Goal: Transaction & Acquisition: Purchase product/service

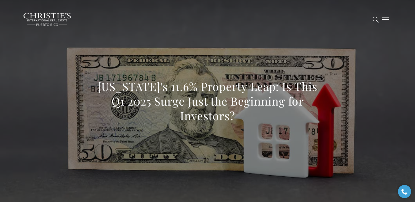
drag, startPoint x: 95, startPoint y: 86, endPoint x: 236, endPoint y: 116, distance: 144.6
click at [236, 116] on h1 "Puerto Rico's 11.6% Property Leap: Is This Q1 2025 Surge Just the Beginning for…" at bounding box center [207, 101] width 231 height 44
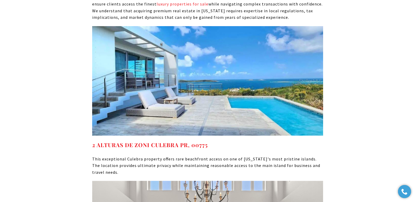
scroll to position [3061, 0]
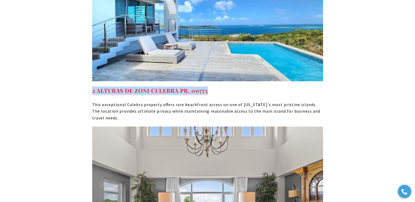
drag, startPoint x: 222, startPoint y: 71, endPoint x: 82, endPoint y: 77, distance: 139.9
copy link "2 ALTURAS DE ZONI CULEBRA PR, 00775"
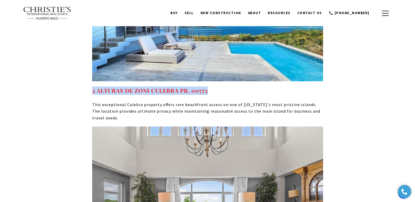
scroll to position [2929, 0]
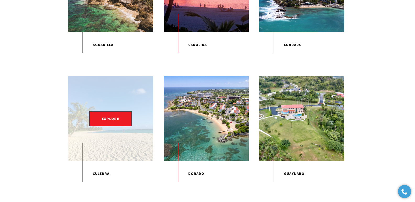
click at [117, 143] on div "EXPLORE" at bounding box center [110, 118] width 85 height 85
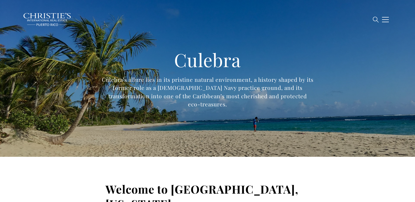
type input "**********"
type input "*********"
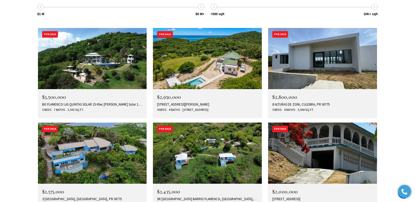
scroll to position [1817, 0]
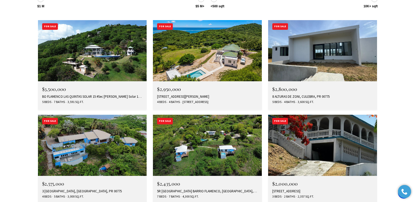
click at [116, 189] on div "3 LA QUINTA MELONES BEACH BARRIO FLAMENCO, CULEBRA, PR 00775" at bounding box center [92, 191] width 101 height 4
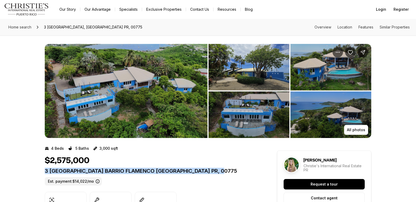
click at [232, 171] on p "3 LA QUINTA MELONES BEACH BARRIO FLAMENCO CULEBRA PR, 00775" at bounding box center [152, 171] width 214 height 6
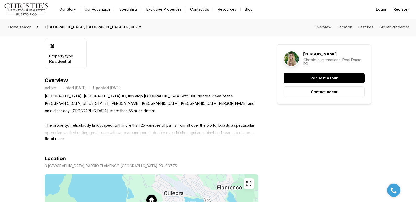
scroll to position [193, 0]
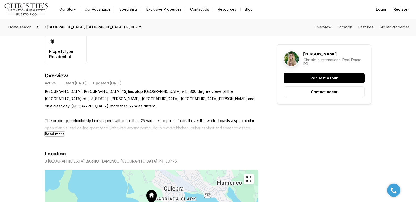
click at [58, 135] on b "Read more" at bounding box center [55, 134] width 20 height 4
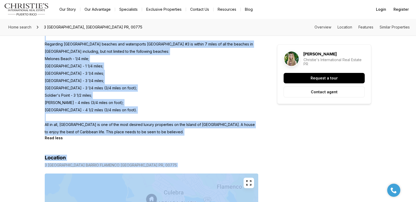
scroll to position [479, 0]
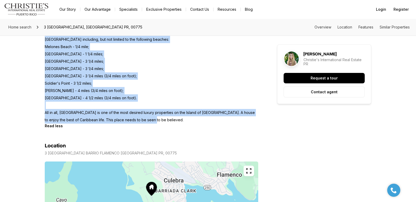
drag, startPoint x: 45, startPoint y: 92, endPoint x: 154, endPoint y: 101, distance: 108.8
copy p "Villa Navillus Sur, Las Quintas #3, lies atop Punta Melones with 300 degree vie…"
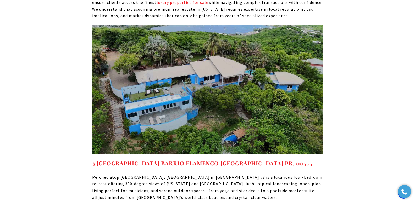
scroll to position [3021, 0]
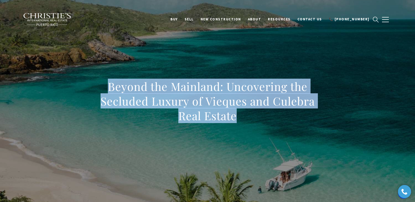
drag, startPoint x: 107, startPoint y: 86, endPoint x: 237, endPoint y: 115, distance: 132.6
click at [237, 115] on h1 "Beyond the Mainland: Uncovering the Secluded Luxury of Vieques and Culebra Real…" at bounding box center [207, 101] width 231 height 44
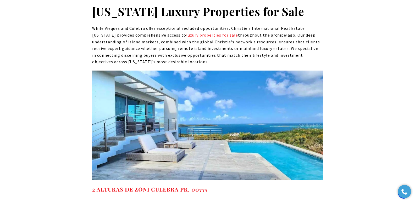
scroll to position [2240, 0]
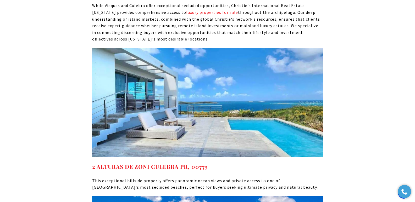
click at [215, 163] on h4 "2 ALTURAS DE ZONI CULEBRA PR, 00775" at bounding box center [207, 167] width 231 height 8
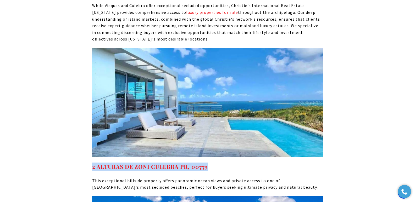
drag, startPoint x: 217, startPoint y: 127, endPoint x: 90, endPoint y: 131, distance: 127.0
copy strong "2 ALTURAS DE ZONI CULEBRA PR, 00775"
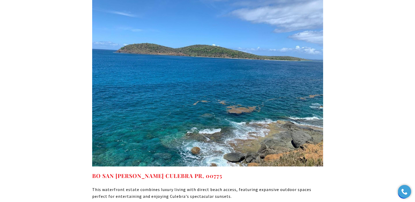
scroll to position [2881, 0]
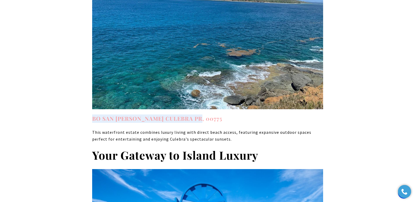
drag, startPoint x: 214, startPoint y: 79, endPoint x: 93, endPoint y: 80, distance: 120.4
click at [93, 115] on h4 "BO SAN ISIDRO CULEBRA PR, 00775" at bounding box center [207, 119] width 231 height 8
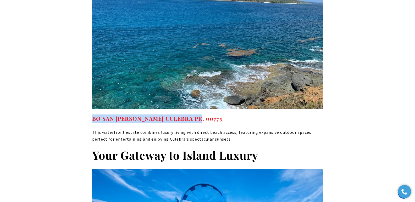
copy link "BO SAN ISIDRO CULEBRA PR, 00775"
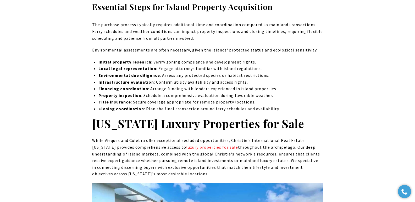
scroll to position [2145, 0]
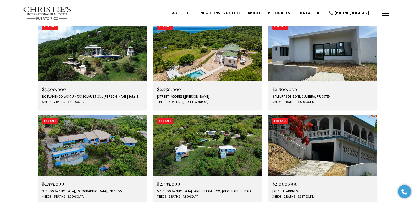
click at [217, 189] on div "5R MOUNT RESACA BARRIO FLAMENCO, CULEBRA, PR 00775" at bounding box center [207, 191] width 101 height 4
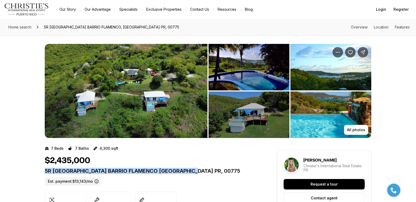
drag, startPoint x: 45, startPoint y: 171, endPoint x: 203, endPoint y: 171, distance: 157.8
click at [203, 171] on p "5R [GEOGRAPHIC_DATA] BARRIO FLAMENCO [GEOGRAPHIC_DATA] PR, 00775" at bounding box center [152, 171] width 214 height 6
copy p "5R MOUNT RESACA BARRIO FLAMENCO CULEBRA PR, 00775"
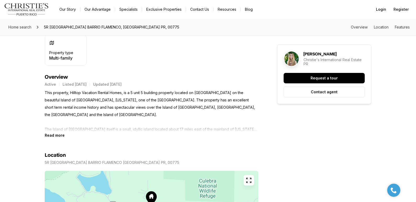
scroll to position [220, 0]
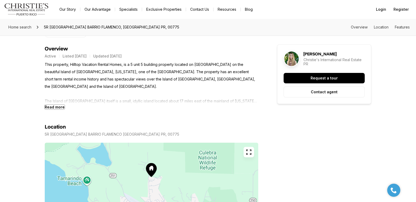
click at [59, 108] on b "Read more" at bounding box center [55, 107] width 20 height 4
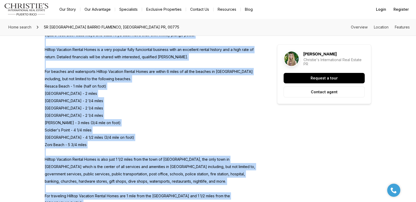
scroll to position [479, 0]
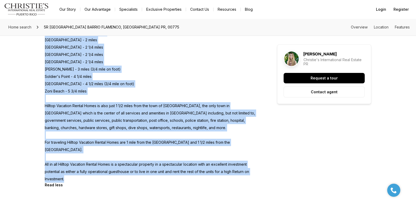
drag, startPoint x: 44, startPoint y: 64, endPoint x: 88, endPoint y: 161, distance: 106.9
copy p "This property, Hilltop Vacation Rental Homes, is a 5 unit 5 building property l…"
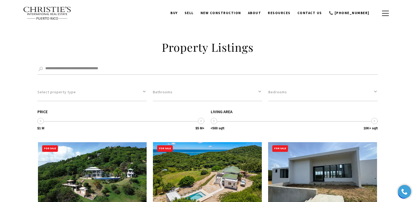
scroll to position [1683, 0]
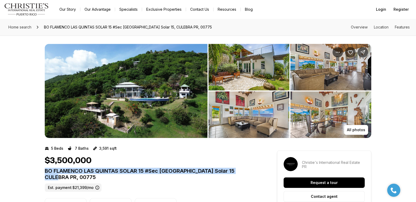
drag, startPoint x: 0, startPoint y: 0, endPoint x: 245, endPoint y: 172, distance: 299.5
click at [245, 172] on p "BO FLAMENCO LAS QUINTAS SOLAR 15 #Sec [GEOGRAPHIC_DATA] Solar 15 CULEBRA PR, 00…" at bounding box center [152, 174] width 214 height 13
copy p "BO FLAMENCO LAS QUINTAS SOLAR 15 #Sec La Quintas Solar 15 CULEBRA PR,"
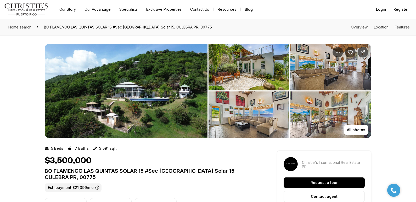
click at [67, 179] on p "BO FLAMENCO LAS QUINTAS SOLAR 15 #Sec [GEOGRAPHIC_DATA] Solar 15 CULEBRA PR, 00…" at bounding box center [152, 174] width 214 height 13
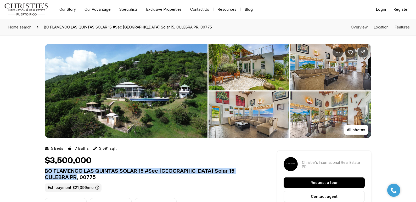
drag, startPoint x: 62, startPoint y: 177, endPoint x: 45, endPoint y: 174, distance: 17.5
click at [45, 174] on p "BO FLAMENCO LAS QUINTAS SOLAR 15 #Sec [GEOGRAPHIC_DATA] Solar 15 CULEBRA PR, 00…" at bounding box center [152, 174] width 214 height 13
copy p "BO FLAMENCO LAS QUINTAS SOLAR 15 #Sec [GEOGRAPHIC_DATA] Solar 15 CULEBRA PR, 00…"
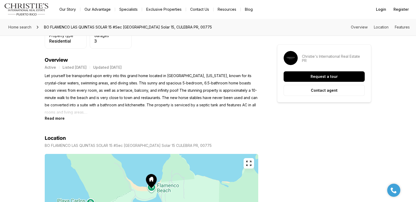
scroll to position [216, 0]
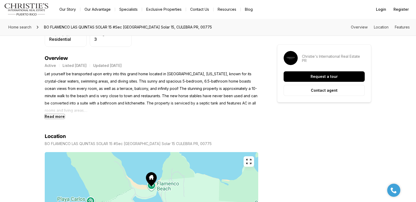
click at [56, 117] on b "Read more" at bounding box center [55, 116] width 20 height 4
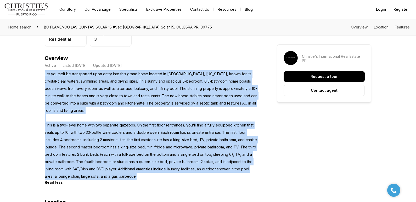
drag, startPoint x: 45, startPoint y: 73, endPoint x: 137, endPoint y: 177, distance: 139.4
click at [137, 177] on p "Let yourself be transported upon entry into this grand home located in Culebra,…" at bounding box center [152, 125] width 214 height 110
copy p "Let yourself be transported upon entry into this grand home located in Culebra,…"
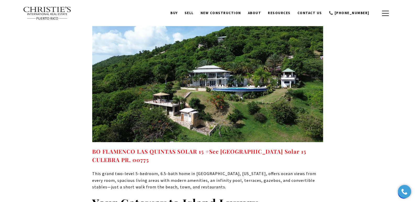
scroll to position [2740, 0]
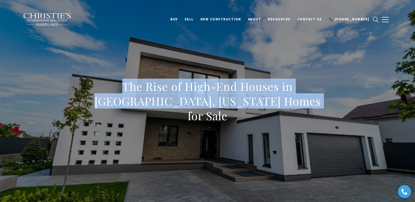
drag, startPoint x: 94, startPoint y: 96, endPoint x: 314, endPoint y: 119, distance: 221.8
click at [314, 119] on div "The Rise of High-End Houses in Carolina, Puerto Rico Homes for Sale" at bounding box center [207, 104] width 231 height 51
copy h1 "The Rise of High-End Houses in Carolina, Puerto Rico Homes for Sale"
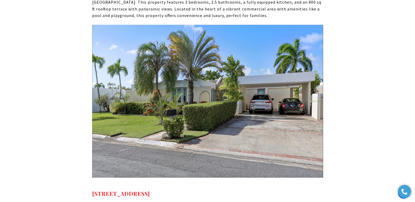
scroll to position [3145, 0]
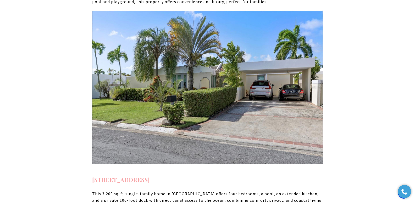
drag, startPoint x: 292, startPoint y: 124, endPoint x: 92, endPoint y: 125, distance: 200.0
click at [92, 176] on h4 "Calle Malaga E-17 VISTAMAR MARINA ESTE CAROLINA PR, 00983" at bounding box center [207, 180] width 231 height 8
copy strong "Calle Malaga E-17 VISTAMAR MARINA ESTE CAROLINA PR, 00983"
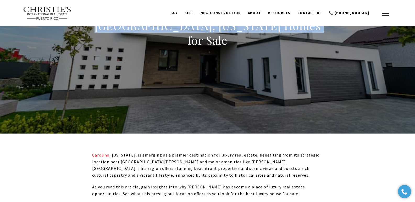
scroll to position [0, 0]
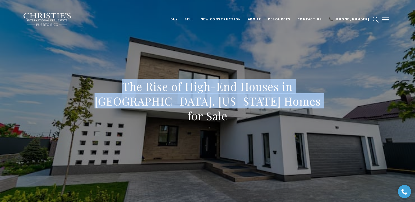
drag, startPoint x: 66, startPoint y: 89, endPoint x: 351, endPoint y: 125, distance: 287.1
click at [351, 125] on div "The Rise of High-End Houses in Carolina, Puerto Rico Homes for Sale" at bounding box center [207, 104] width 366 height 157
copy h1 "The Rise of High-End Houses in Carolina, Puerto Rico Homes for Sale"
click at [261, 155] on div "The Rise of High-End Houses in Carolina, Puerto Rico Homes for Sale" at bounding box center [207, 104] width 366 height 157
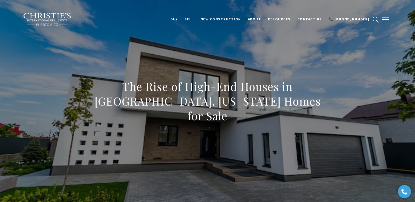
drag, startPoint x: 387, startPoint y: 58, endPoint x: 390, endPoint y: 52, distance: 6.9
click at [387, 58] on div "The Rise of High-End Houses in Carolina, Puerto Rico Homes for Sale" at bounding box center [207, 104] width 366 height 157
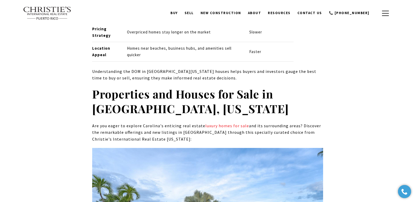
scroll to position [2562, 0]
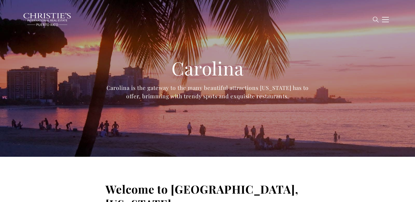
type input "**********"
type input "*********"
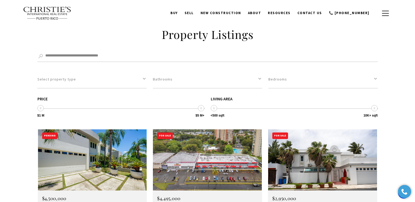
scroll to position [1360, 0]
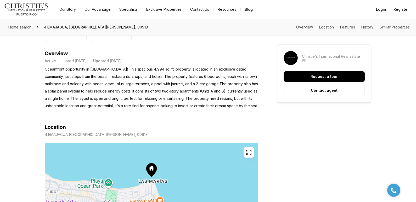
scroll to position [217, 0]
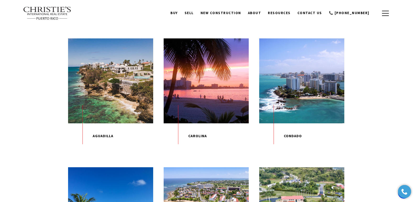
scroll to position [142, 0]
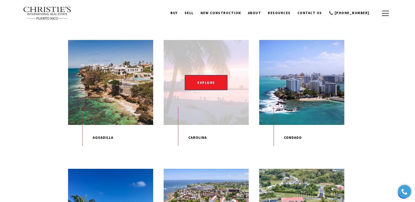
click at [200, 143] on p "Carolina" at bounding box center [206, 138] width 85 height 26
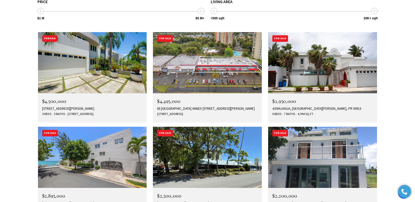
scroll to position [1552, 0]
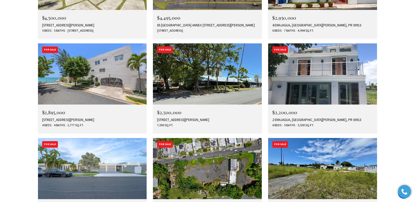
click at [76, 118] on div "1 BUCARÉ #4, SAN JUAN, PR 00913" at bounding box center [92, 120] width 101 height 4
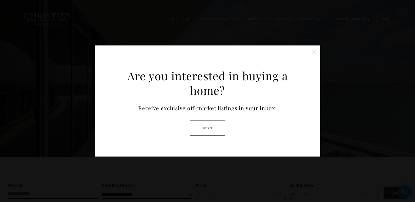
click at [315, 52] on button at bounding box center [313, 52] width 10 height 10
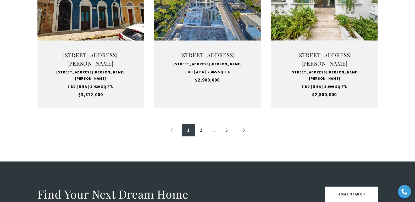
scroll to position [581, 0]
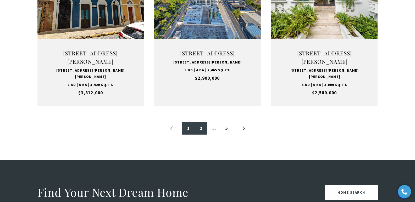
click at [200, 135] on link "2" at bounding box center [201, 128] width 13 height 13
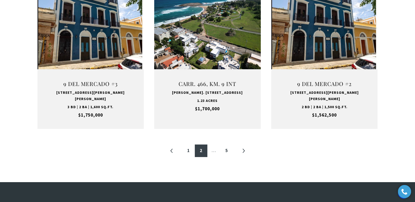
scroll to position [559, 0]
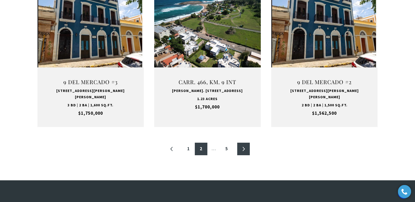
click at [244, 143] on link "»" at bounding box center [243, 149] width 13 height 13
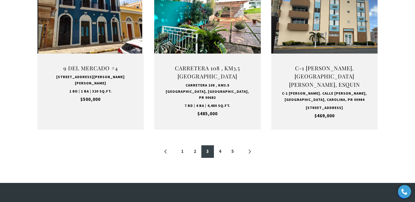
scroll to position [556, 0]
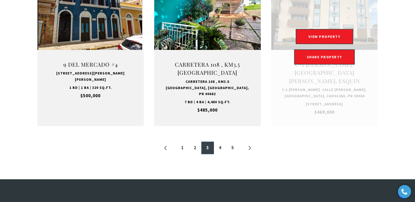
click at [322, 102] on link at bounding box center [324, 47] width 107 height 159
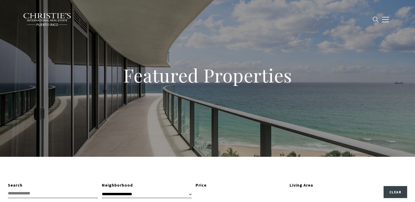
scroll to position [530, 0]
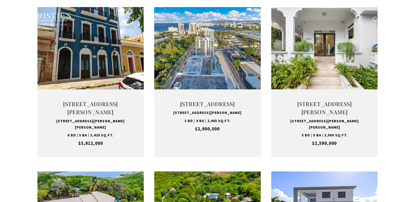
type input "**********"
type input "*********"
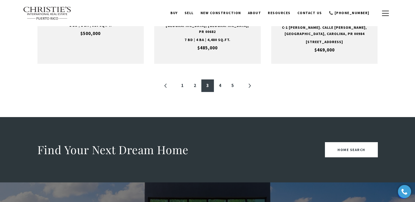
scroll to position [594, 0]
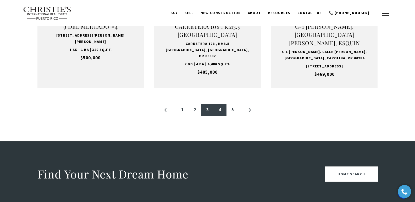
click at [220, 116] on link "4" at bounding box center [220, 110] width 13 height 13
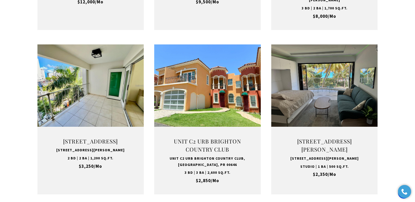
scroll to position [507, 0]
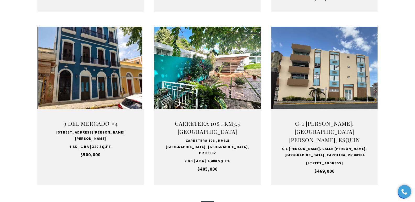
scroll to position [498, 0]
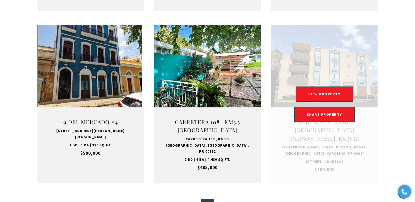
click at [325, 149] on link at bounding box center [324, 104] width 107 height 159
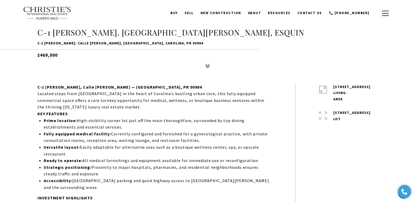
scroll to position [188, 0]
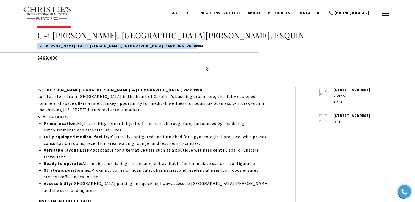
drag, startPoint x: 37, startPoint y: 46, endPoint x: 197, endPoint y: 48, distance: 159.9
click at [197, 48] on div "For Sale C-1 [PERSON_NAME]. CALLE [PERSON_NAME], ESQUIN C-1 [PERSON_NAME]. CALL…" at bounding box center [207, 47] width 366 height 53
copy p "C-1 [PERSON_NAME]. CALLE [PERSON_NAME], [GEOGRAPHIC_DATA], CAROLINA, PR 00984"
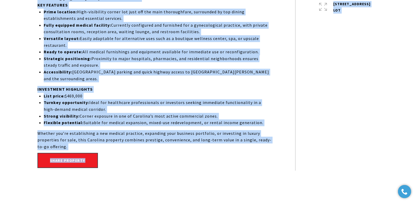
scroll to position [301, 0]
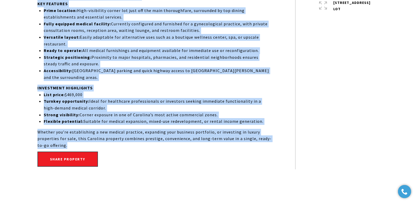
drag, startPoint x: 37, startPoint y: 72, endPoint x: 98, endPoint y: 137, distance: 89.3
click at [98, 137] on div "C-1 Lorenzo Vizcarrondo, Calle Ignacio Arzuaga Esquina — Carolina, PR 00984 Loc…" at bounding box center [207, 72] width 366 height 196
copy div "C-1 Lorenzo Vizcarrondo, Calle Ignacio Arzuaga Esquina — Carolina, PR 00984 Loc…"
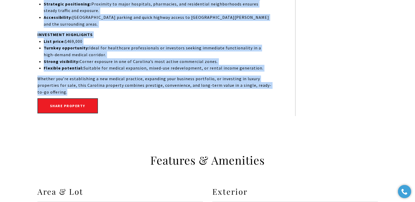
scroll to position [187, 0]
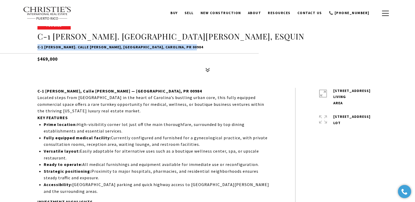
drag, startPoint x: 38, startPoint y: 47, endPoint x: 218, endPoint y: 48, distance: 180.3
click at [218, 48] on p "C-1 LORENZO VIZCARRONDO. CALLE IGNACIO ARZUAGA, ESQUIN, CAROLINA, PR 00984" at bounding box center [207, 47] width 340 height 6
copy p "C-1 LORENZO VIZCARRONDO. CALLE IGNACIO ARZUAGA, ESQUIN, CAROLINA, PR 00984"
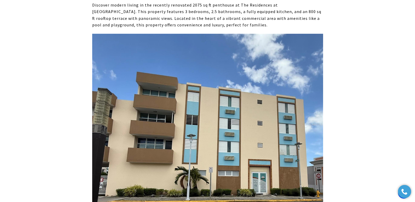
scroll to position [3129, 0]
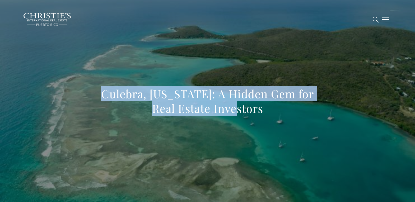
drag, startPoint x: 126, startPoint y: 94, endPoint x: 278, endPoint y: 108, distance: 153.0
click at [278, 108] on h1 "Culebra, [US_STATE]: A Hidden Gem for Real Estate Investors" at bounding box center [207, 101] width 231 height 29
click at [95, 94] on h1 "Culebra, Puerto Rico: A Hidden Gem for Real Estate Investors" at bounding box center [207, 101] width 231 height 29
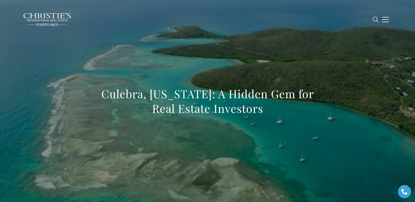
drag, startPoint x: 95, startPoint y: 94, endPoint x: 266, endPoint y: 111, distance: 172.2
click at [266, 111] on h1 "Culebra, Puerto Rico: A Hidden Gem for Real Estate Investors" at bounding box center [207, 101] width 231 height 29
copy h1 "Culebra, Puerto Rico: A Hidden Gem for Real Estate Investors"
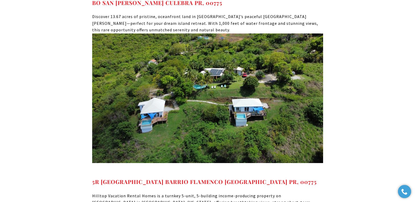
scroll to position [3699, 0]
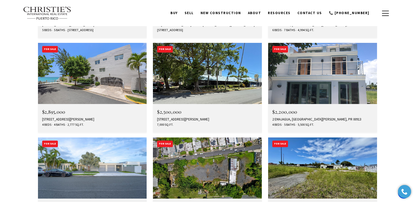
scroll to position [1552, 0]
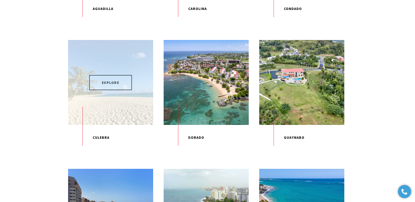
scroll to position [273, 0]
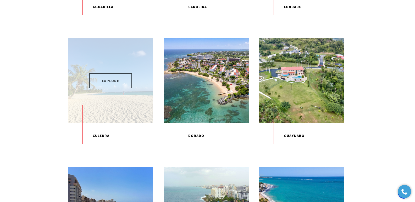
click at [109, 85] on span "EXPLORE" at bounding box center [110, 80] width 43 height 15
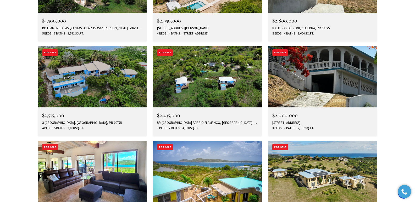
scroll to position [1898, 0]
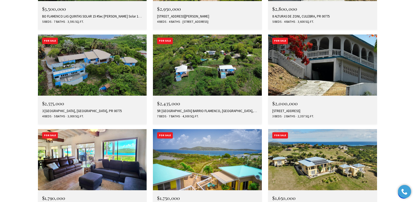
drag, startPoint x: 416, startPoint y: 12, endPoint x: 418, endPoint y: 138, distance: 125.9
click at [275, 109] on div "372 RESACA STREET, CULEBRA, PR 00775" at bounding box center [322, 111] width 101 height 4
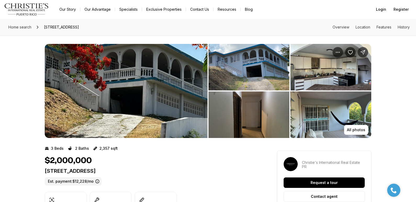
drag, startPoint x: 45, startPoint y: 172, endPoint x: 165, endPoint y: 173, distance: 119.6
click at [165, 173] on p "372 RESACA STREET CULEBRA PR, 00775" at bounding box center [152, 171] width 214 height 6
copy p "372 RESACA STREET CULEBRA PR, 00775"
click at [160, 20] on div "Home search 372 RESACA STREET, CULEBRA PR, 00775 Overview Location Features His…" at bounding box center [208, 27] width 416 height 17
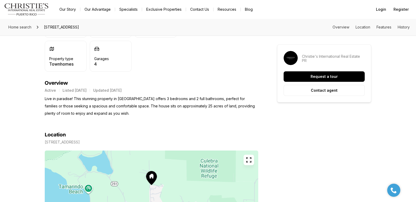
scroll to position [189, 0]
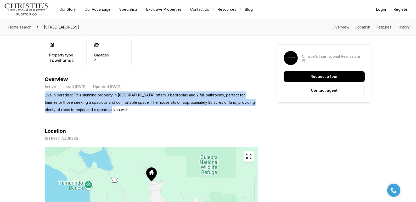
drag, startPoint x: 45, startPoint y: 94, endPoint x: 99, endPoint y: 109, distance: 55.9
click at [99, 109] on p "Live in paradise! This stunning property in Culebra offers 3 bedrooms and 2 ful…" at bounding box center [152, 103] width 214 height 22
copy p "Live in paradise! This stunning property in Culebra offers 3 bedrooms and 2 ful…"
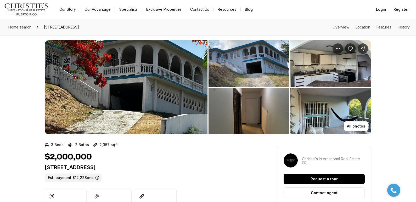
scroll to position [2, 0]
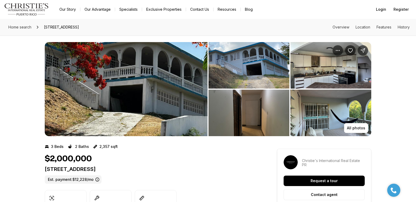
click at [126, 84] on img "View image gallery" at bounding box center [126, 89] width 163 height 94
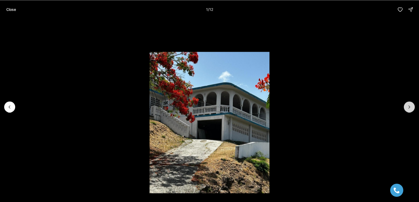
click at [408, 106] on icon "Next slide" at bounding box center [408, 106] width 5 height 5
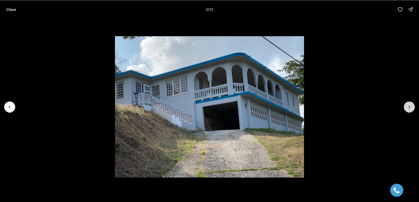
click at [408, 106] on icon "Next slide" at bounding box center [408, 106] width 5 height 5
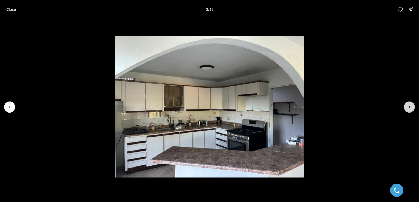
click at [408, 106] on icon "Next slide" at bounding box center [408, 106] width 5 height 5
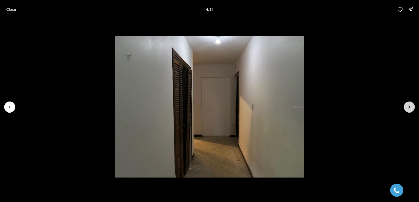
click at [408, 106] on icon "Next slide" at bounding box center [408, 106] width 5 height 5
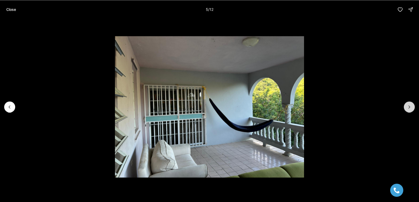
click at [408, 106] on icon "Next slide" at bounding box center [408, 106] width 5 height 5
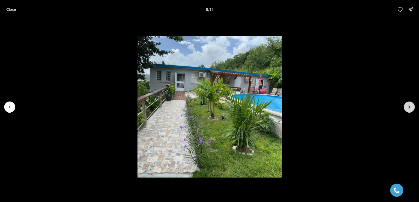
click at [408, 106] on icon "Next slide" at bounding box center [408, 106] width 5 height 5
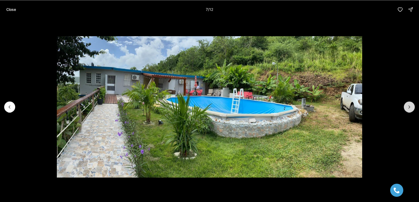
click at [408, 106] on icon "Next slide" at bounding box center [408, 106] width 5 height 5
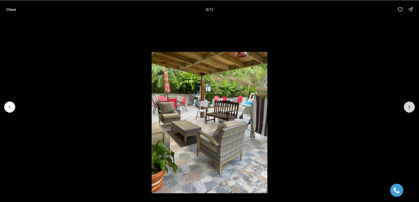
click at [408, 106] on icon "Next slide" at bounding box center [408, 106] width 5 height 5
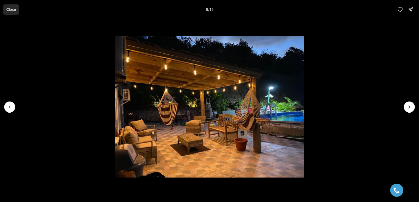
click at [13, 8] on p "Close" at bounding box center [11, 9] width 10 height 4
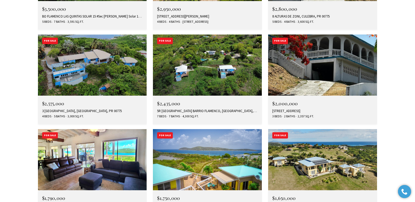
scroll to position [1894, 0]
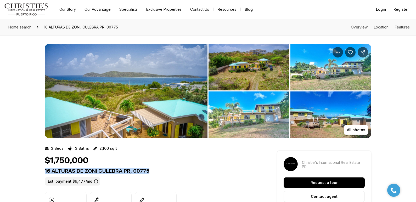
drag, startPoint x: 0, startPoint y: 0, endPoint x: 158, endPoint y: 174, distance: 234.4
copy p "16 ALTURAS DE ZONI CULEBRA PR, 00775"
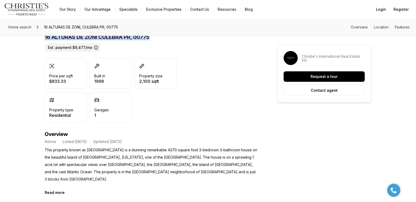
scroll to position [228, 0]
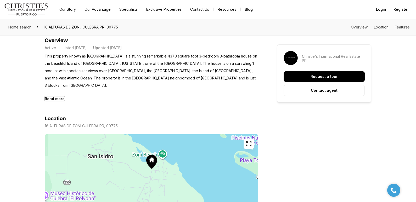
click at [57, 101] on b "Read more" at bounding box center [55, 99] width 20 height 4
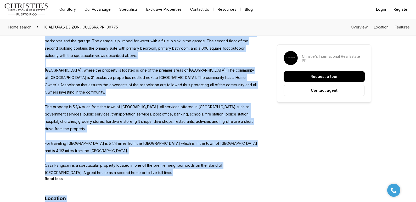
scroll to position [390, 0]
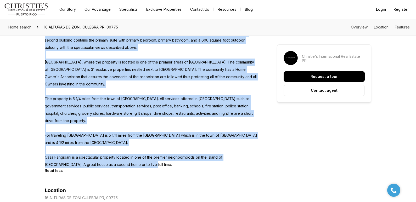
drag, startPoint x: 45, startPoint y: 57, endPoint x: 124, endPoint y: 144, distance: 117.4
click at [124, 143] on p "This property known as [GEOGRAPHIC_DATA] is a stunning remarkable 4370 square f…" at bounding box center [152, 29] width 214 height 278
copy p "This property known as [GEOGRAPHIC_DATA] is a stunning remarkable 4370 square f…"
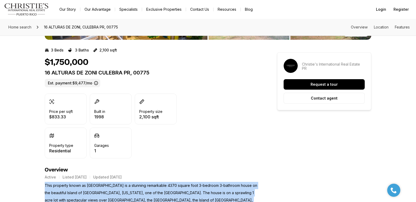
scroll to position [82, 0]
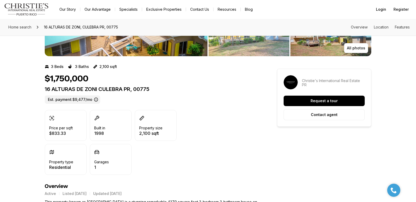
click at [46, 88] on p "16 ALTURAS DE ZONI CULEBRA PR, 00775" at bounding box center [152, 89] width 214 height 6
drag, startPoint x: 45, startPoint y: 88, endPoint x: 157, endPoint y: 87, distance: 111.8
click at [157, 87] on p "16 ALTURAS DE ZONI CULEBRA PR, 00775" at bounding box center [152, 89] width 214 height 6
copy p "16 ALTURAS DE ZONI CULEBRA PR, 00775"
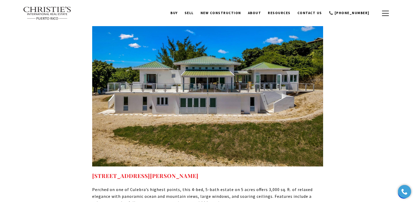
scroll to position [3281, 0]
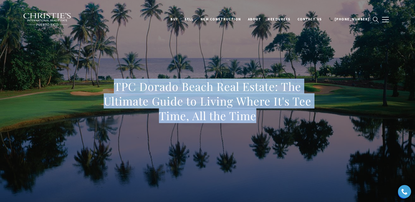
drag, startPoint x: 108, startPoint y: 89, endPoint x: 262, endPoint y: 118, distance: 156.1
click at [262, 118] on h1 "TPC Dorado Beach Real Estate: The Ultimate Guide to Living Where It's Tee Time,…" at bounding box center [207, 101] width 231 height 44
copy h1 "TPC Dorado Beach Real Estate: The Ultimate Guide to Living Where It's Tee Time,…"
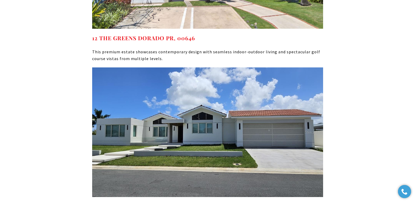
scroll to position [3204, 0]
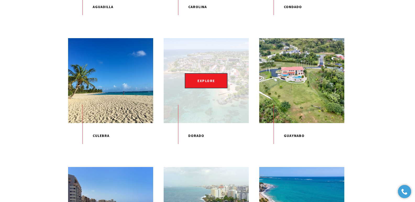
click at [197, 149] on p "Dorado" at bounding box center [206, 136] width 85 height 26
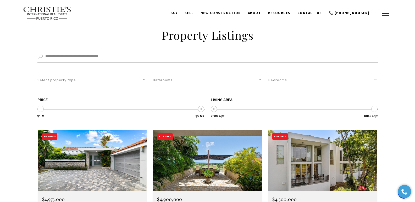
scroll to position [1784, 0]
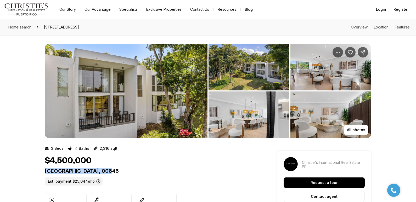
drag, startPoint x: 0, startPoint y: 0, endPoint x: 187, endPoint y: 170, distance: 252.7
copy p "2613 VILLAS DORADO ESTATES DORADO PR, 00646"
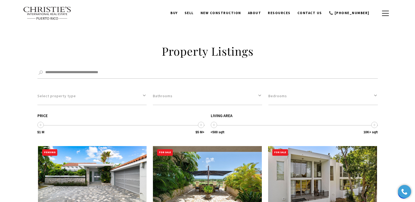
drag, startPoint x: 415, startPoint y: 128, endPoint x: 415, endPoint y: 132, distance: 4.2
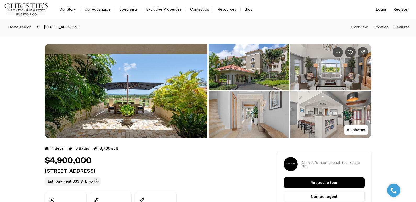
drag, startPoint x: 44, startPoint y: 172, endPoint x: 199, endPoint y: 170, distance: 154.4
copy p "2407 PLANTATION VILLAGE #2407 DORADO PR, 00646"
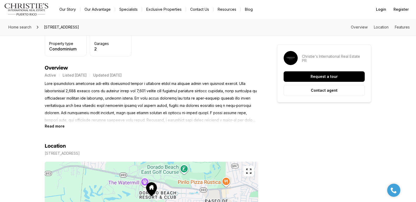
scroll to position [208, 0]
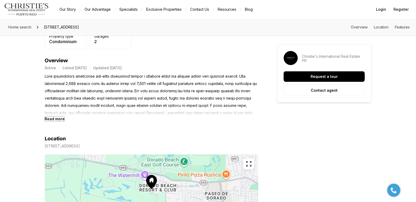
click at [63, 119] on b "Read more" at bounding box center [55, 119] width 20 height 4
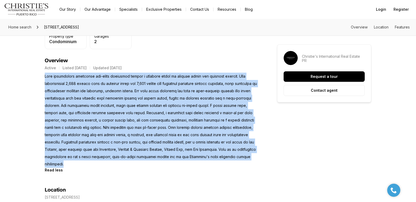
drag, startPoint x: 45, startPoint y: 76, endPoint x: 111, endPoint y: 164, distance: 109.7
click at [111, 164] on p at bounding box center [152, 120] width 214 height 95
copy p "This beautifully furnished two-story penthouse offers a seamless blend of refin…"
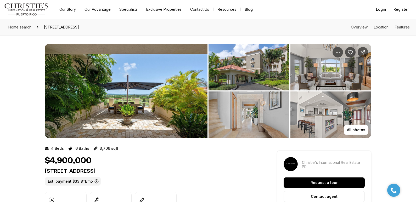
drag, startPoint x: 44, startPoint y: 171, endPoint x: 199, endPoint y: 171, distance: 155.2
copy p "2407 PLANTATION VILLAGE #2407 DORADO PR, 00646"
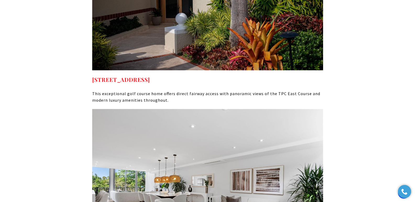
scroll to position [2790, 0]
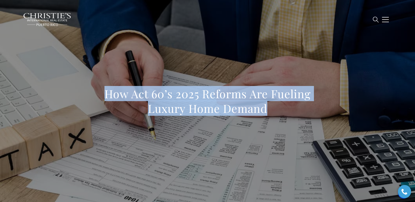
drag, startPoint x: 105, startPoint y: 96, endPoint x: 277, endPoint y: 109, distance: 172.7
click at [277, 109] on h1 "How Act 60’s 2025 Reforms Are Fueling Luxury Home Demand" at bounding box center [207, 101] width 231 height 29
copy h1 "How Act 60’s 2025 Reforms Are Fueling Luxury Home Demand"
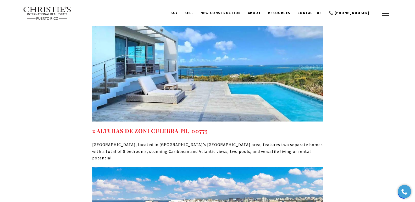
scroll to position [2663, 0]
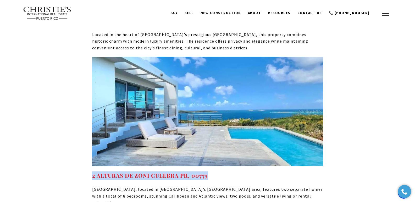
drag, startPoint x: 86, startPoint y: 154, endPoint x: 215, endPoint y: 157, distance: 129.6
copy strong "2 ALTURAS DE ZONI CULEBRA PR, 00775"
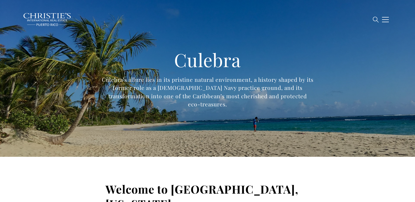
type input "**********"
type input "*********"
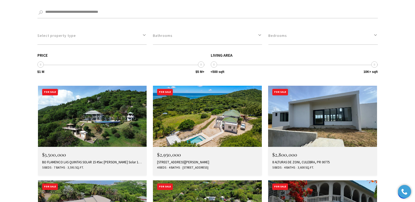
scroll to position [1760, 0]
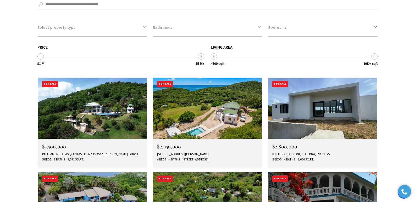
click at [175, 152] on div "Lot 21, Frailes Ward LAS PELAS, CULEBRA, PR 00775" at bounding box center [207, 154] width 101 height 4
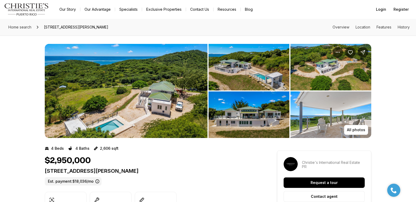
drag, startPoint x: 43, startPoint y: 171, endPoint x: 177, endPoint y: 170, distance: 133.7
copy p "[STREET_ADDRESS][PERSON_NAME]"
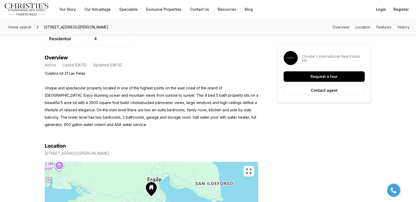
scroll to position [232, 0]
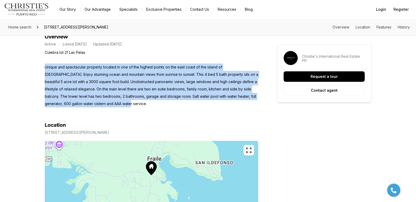
drag, startPoint x: 43, startPoint y: 68, endPoint x: 129, endPoint y: 104, distance: 92.4
copy p "Unique and spectacular property located in one of the highest points on the eas…"
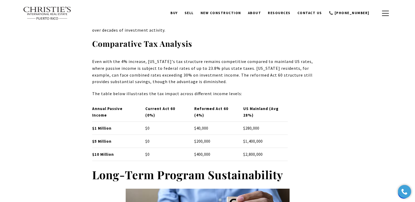
scroll to position [1370, 0]
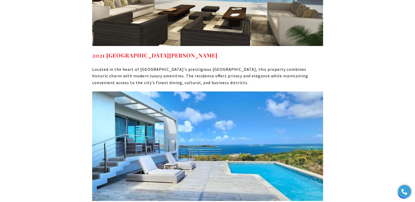
scroll to position [2611, 0]
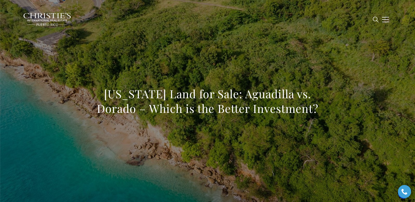
drag, startPoint x: 105, startPoint y: 94, endPoint x: 327, endPoint y: 112, distance: 222.9
click at [327, 112] on div "Puerto Rico Land for Sale: Aguadilla vs. Dorado – Which is the Better Investmen…" at bounding box center [207, 104] width 366 height 157
copy h1 "Puerto Rico Land for Sale: Aguadilla vs. Dorado – Which is the Better Investmen…"
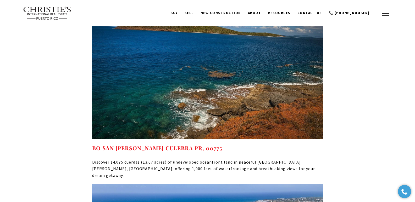
scroll to position [2282, 0]
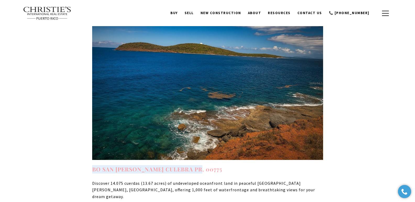
drag, startPoint x: 208, startPoint y: 109, endPoint x: 93, endPoint y: 110, distance: 114.9
click at [93, 165] on h4 "BO SAN ISIDRO CULEBRA PR, 00775" at bounding box center [207, 169] width 231 height 8
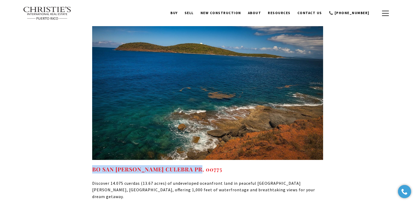
copy strong "BO SAN ISIDRO CULEBRA PR, 00775"
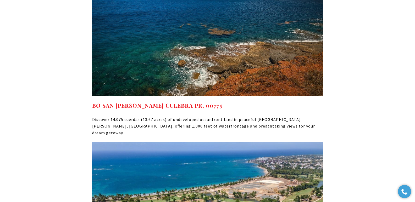
scroll to position [2442, 0]
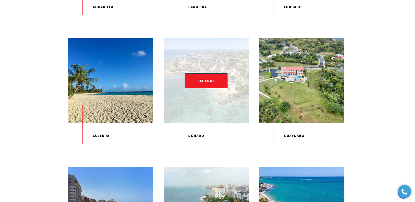
click at [206, 100] on div "EXPLORE" at bounding box center [206, 80] width 85 height 85
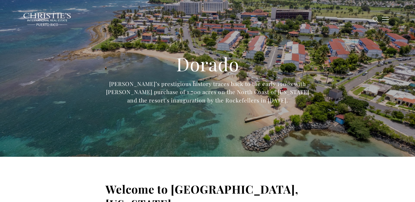
type input "**********"
type input "*********"
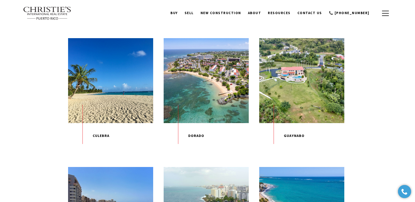
scroll to position [96, 0]
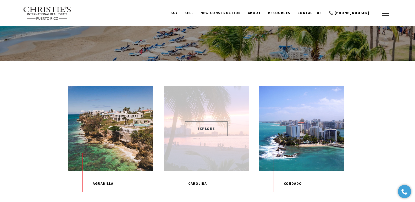
click at [208, 123] on span "EXPLORE" at bounding box center [206, 128] width 43 height 15
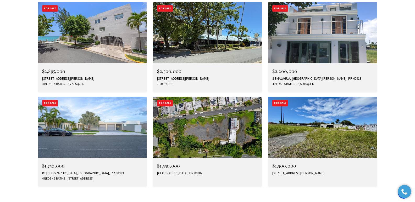
click at [313, 97] on img at bounding box center [322, 127] width 109 height 61
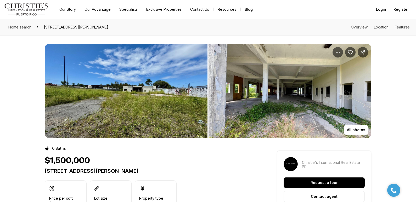
drag, startPoint x: 0, startPoint y: 0, endPoint x: 411, endPoint y: 37, distance: 412.6
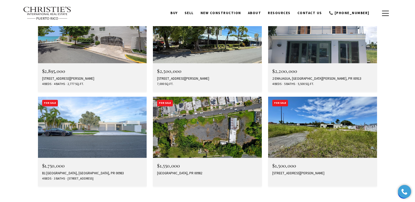
click at [183, 171] on div "CALLE 238, CAROLINA, PR 00982" at bounding box center [207, 173] width 101 height 4
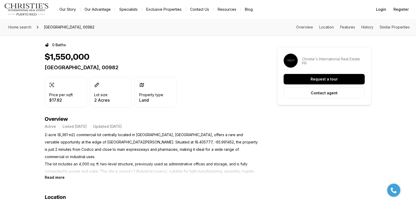
scroll to position [84, 0]
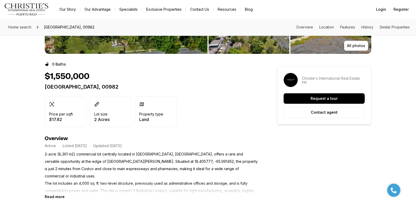
drag, startPoint x: 45, startPoint y: 87, endPoint x: 136, endPoint y: 87, distance: 90.8
click at [136, 87] on p "[GEOGRAPHIC_DATA], 00982" at bounding box center [152, 87] width 214 height 6
copy p "[GEOGRAPHIC_DATA], 00982"
copy p "CALLE 238 CAROLINA PR, 00982"
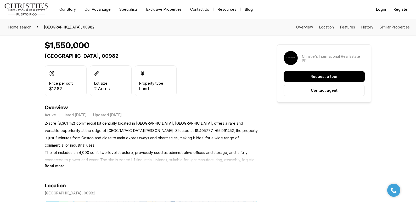
scroll to position [113, 0]
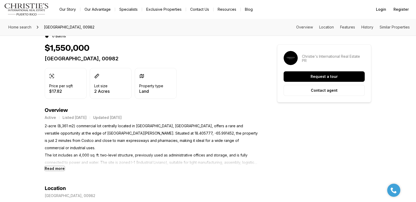
click at [53, 168] on b "Read more" at bounding box center [55, 168] width 20 height 4
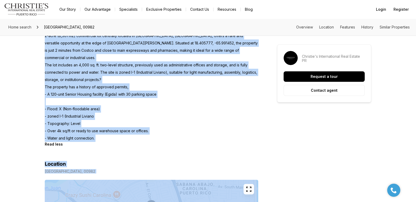
scroll to position [254, 0]
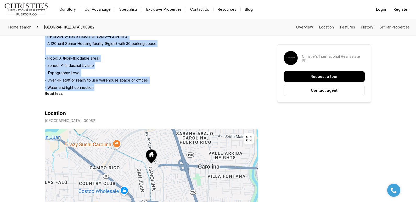
drag, startPoint x: 45, startPoint y: 126, endPoint x: 98, endPoint y: 80, distance: 69.6
click at [98, 80] on p "2-acre (8,361 m2) commercial lot centrally located in Urbanizacion Country Club…" at bounding box center [152, 36] width 214 height 110
copy p "2-acre (8,361 m2) commercial lot centrally located in Urbanizacion Country Club…"
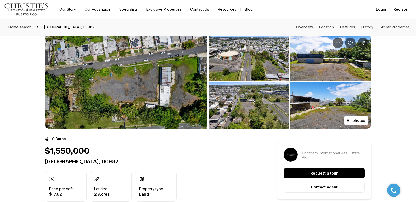
scroll to position [0, 0]
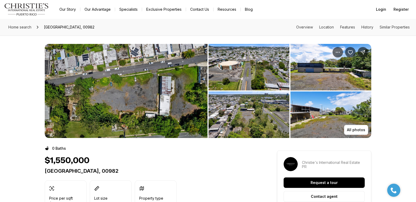
drag, startPoint x: 45, startPoint y: 172, endPoint x: 141, endPoint y: 173, distance: 95.8
click at [141, 173] on p "[GEOGRAPHIC_DATA], 00982" at bounding box center [152, 171] width 214 height 6
copy p "[GEOGRAPHIC_DATA], 00982"
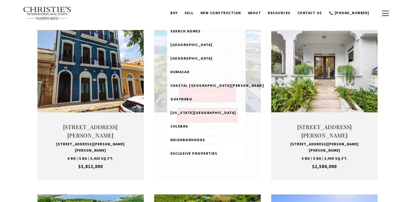
type input "**********"
type input "*********"
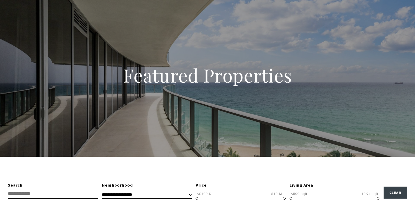
scroll to position [594, 0]
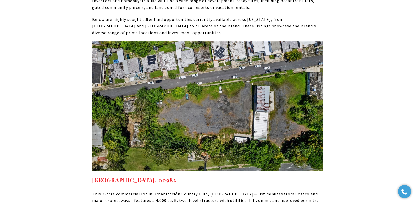
scroll to position [2129, 0]
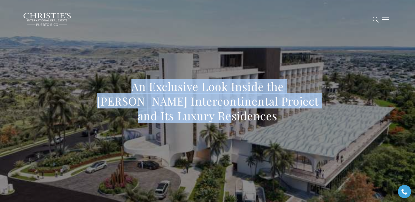
drag, startPoint x: 109, startPoint y: 84, endPoint x: 250, endPoint y: 115, distance: 144.4
click at [250, 115] on h1 "An Exclusive Look Inside the Ponce Intercontinental Project and Its Luxury Resi…" at bounding box center [207, 101] width 231 height 44
copy h1 "An Exclusive Look Inside the Ponce Intercontinental Project and Its Luxury Resi…"
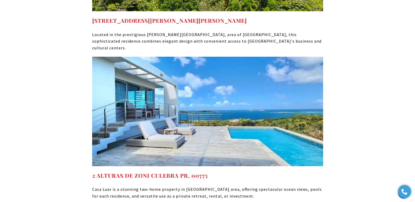
scroll to position [2923, 0]
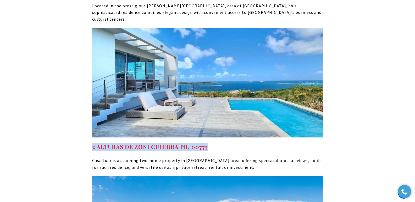
drag, startPoint x: 232, startPoint y: 79, endPoint x: 90, endPoint y: 81, distance: 141.6
copy strong "2 ALTURAS DE ZONI CULEBRA PR, 00775"
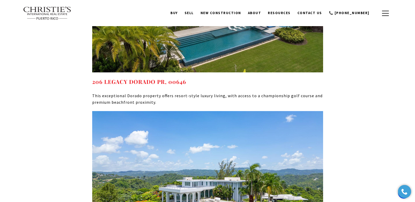
scroll to position [2659, 0]
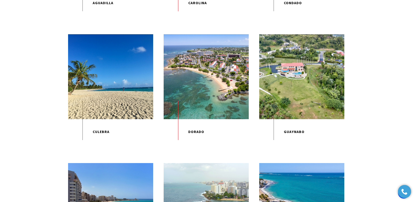
scroll to position [278, 0]
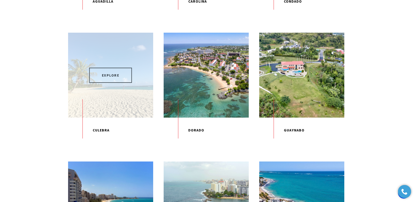
click at [107, 83] on span "EXPLORE" at bounding box center [110, 75] width 43 height 15
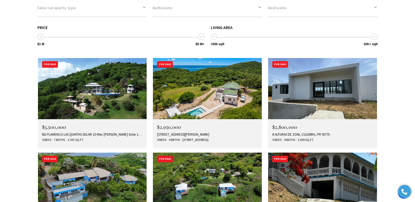
scroll to position [1787, 0]
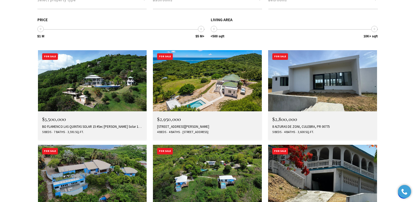
drag, startPoint x: 417, startPoint y: 10, endPoint x: 418, endPoint y: 129, distance: 118.6
click at [167, 125] on div "[STREET_ADDRESS][PERSON_NAME]" at bounding box center [207, 127] width 101 height 4
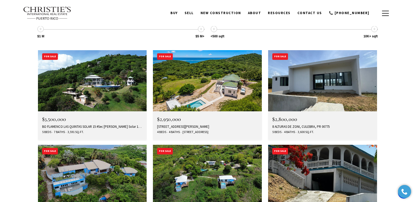
click at [61, 125] on div "BO FLAMENCO LAS QUINTAS SOLAR 15 #Sec La Quintas Solar 15, CULEBRA, PR 00775" at bounding box center [92, 127] width 101 height 4
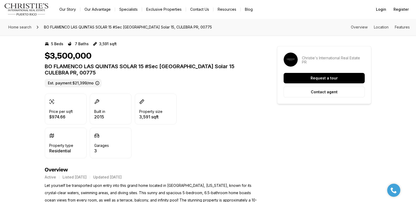
scroll to position [103, 0]
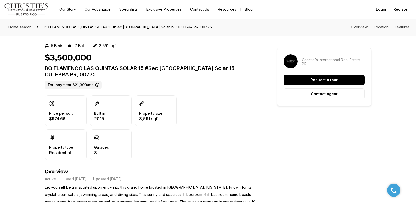
drag, startPoint x: 418, startPoint y: 25, endPoint x: 415, endPoint y: 40, distance: 15.1
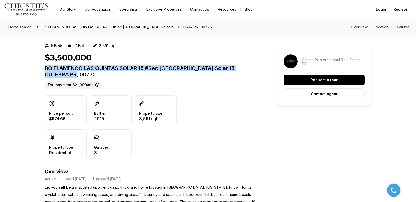
drag, startPoint x: 45, startPoint y: 68, endPoint x: 62, endPoint y: 74, distance: 18.1
click at [62, 74] on p "BO FLAMENCO LAS QUINTAS SOLAR 15 #Sec [GEOGRAPHIC_DATA] Solar 15 CULEBRA PR, 00…" at bounding box center [152, 71] width 214 height 13
copy p "BO FLAMENCO LAS QUINTAS SOLAR 15 #Sec [GEOGRAPHIC_DATA] Solar 15 CULEBRA PR, 00…"
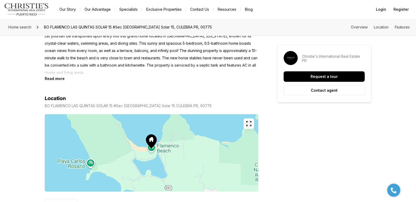
scroll to position [224, 0]
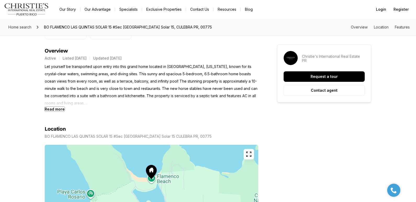
click at [52, 110] on b "Read more" at bounding box center [55, 109] width 20 height 4
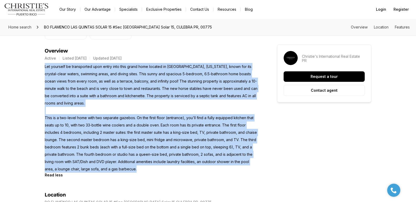
drag, startPoint x: 45, startPoint y: 68, endPoint x: 138, endPoint y: 171, distance: 138.6
click at [138, 171] on p "Let yourself be transported upon entry into this grand home located in [GEOGRAP…" at bounding box center [152, 118] width 214 height 110
copy p "Let yourself be transported upon entry into this grand home located in Culebra,…"
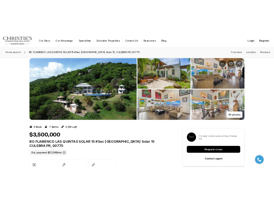
scroll to position [0, 0]
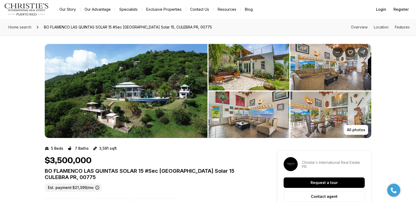
click at [249, 107] on img "View image gallery" at bounding box center [249, 115] width 81 height 47
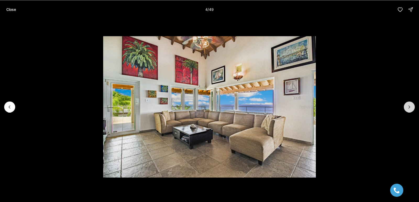
click at [410, 107] on icon "Next slide" at bounding box center [409, 107] width 1 height 3
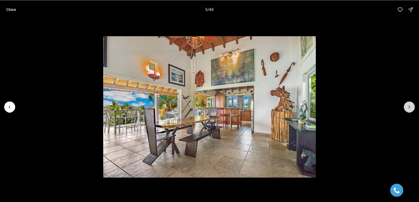
click at [410, 107] on icon "Next slide" at bounding box center [409, 107] width 1 height 3
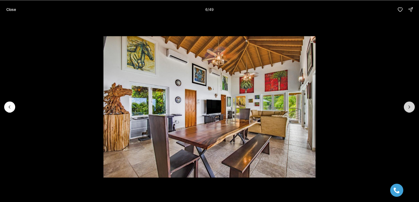
click at [410, 107] on icon "Next slide" at bounding box center [409, 107] width 1 height 3
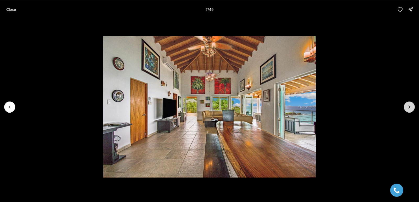
click at [410, 107] on icon "Next slide" at bounding box center [409, 107] width 1 height 3
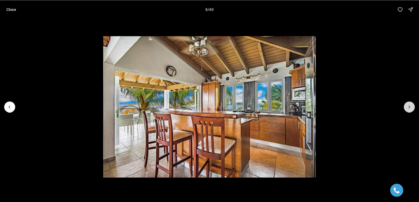
click at [410, 107] on icon "Next slide" at bounding box center [409, 107] width 1 height 3
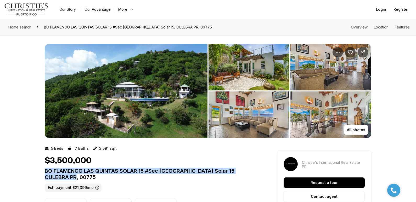
drag, startPoint x: 45, startPoint y: 172, endPoint x: 62, endPoint y: 176, distance: 17.0
click at [62, 176] on p "BO FLAMENCO LAS QUINTAS SOLAR 15 #Sec [GEOGRAPHIC_DATA] Solar 15 CULEBRA PR, 00…" at bounding box center [152, 174] width 214 height 13
copy p "BO FLAMENCO LAS QUINTAS SOLAR 15 #Sec [GEOGRAPHIC_DATA] Solar 15 CULEBRA PR, 00…"
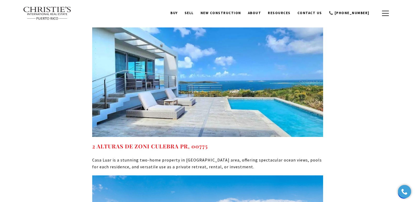
scroll to position [2889, 0]
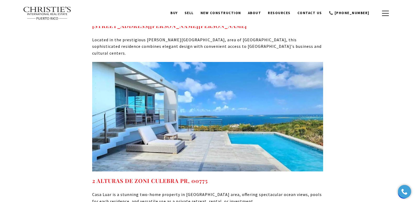
drag, startPoint x: 52, startPoint y: 67, endPoint x: 33, endPoint y: 18, distance: 52.8
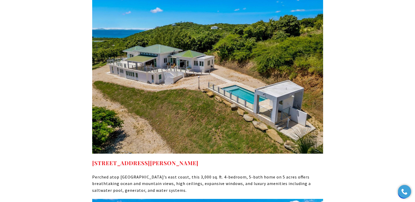
scroll to position [2716, 0]
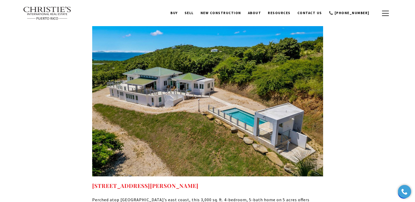
drag, startPoint x: 416, startPoint y: 11, endPoint x: 412, endPoint y: 136, distance: 124.9
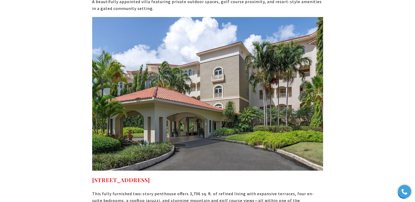
scroll to position [3152, 0]
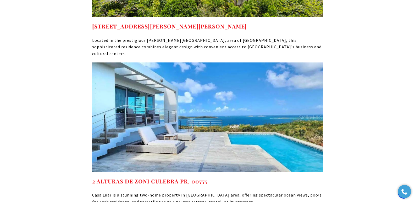
scroll to position [2894, 0]
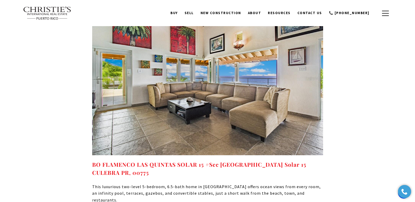
scroll to position [2938, 0]
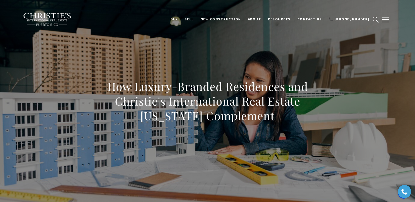
drag, startPoint x: 124, startPoint y: 90, endPoint x: 265, endPoint y: 119, distance: 144.5
click at [265, 119] on h1 "How Luxury-Branded Residences and Christie's International Real Estate Puerto R…" at bounding box center [207, 101] width 231 height 44
copy h1 "How Luxury-Branded Residences and Christie's International Real Estate Puerto R…"
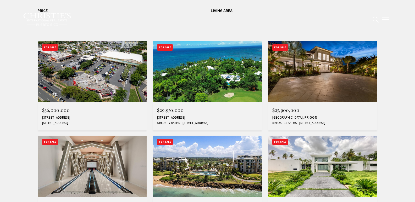
scroll to position [193, 0]
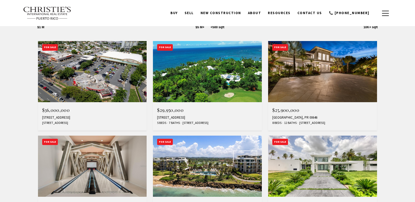
type input "**********"
type input "*********"
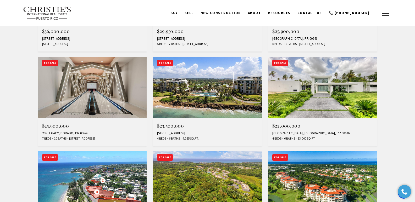
scroll to position [269, 0]
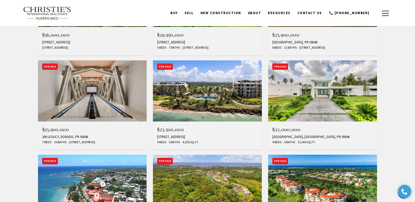
click at [82, 137] on div "206 LEGACY, DORADO, PR 00646" at bounding box center [92, 137] width 101 height 4
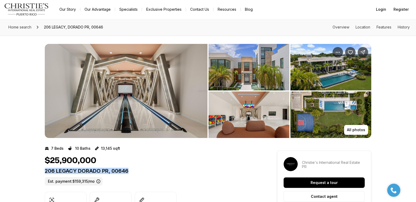
drag, startPoint x: 46, startPoint y: 171, endPoint x: 132, endPoint y: 171, distance: 86.4
click at [132, 171] on p "206 LEGACY DORADO PR, 00646" at bounding box center [152, 171] width 214 height 6
copy p "206 LEGACY DORADO PR, 00646"
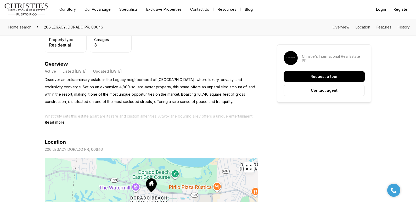
scroll to position [208, 0]
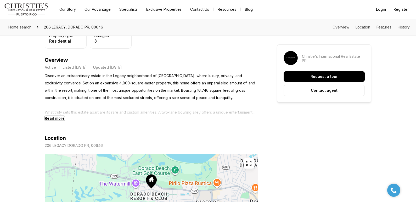
click at [54, 120] on b "Read more" at bounding box center [55, 118] width 20 height 4
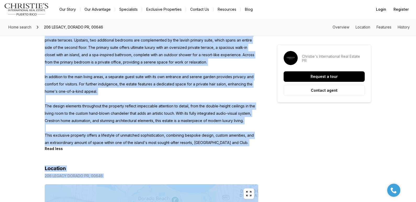
scroll to position [389, 0]
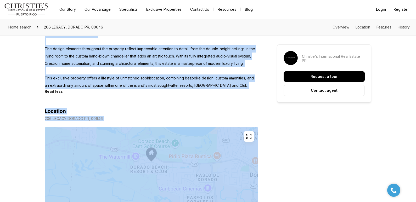
drag, startPoint x: 44, startPoint y: 76, endPoint x: 253, endPoint y: 87, distance: 208.7
copy p "Discover an extraordinary estate in the Legacy neighborhood of Dorado Beach Res…"
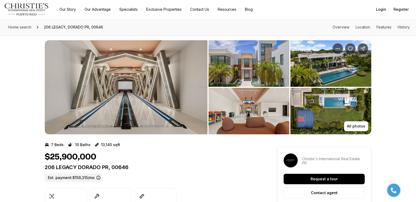
scroll to position [0, 0]
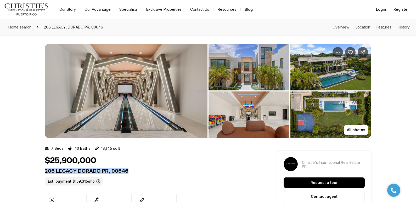
drag, startPoint x: 46, startPoint y: 171, endPoint x: 136, endPoint y: 172, distance: 90.6
click at [136, 172] on p "206 LEGACY DORADO PR, 00646" at bounding box center [152, 171] width 214 height 6
copy p "206 LEGACY DORADO PR, 00646"
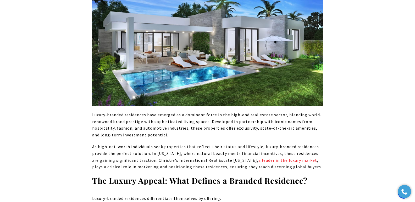
scroll to position [421, 0]
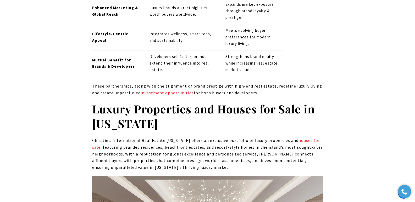
scroll to position [2188, 0]
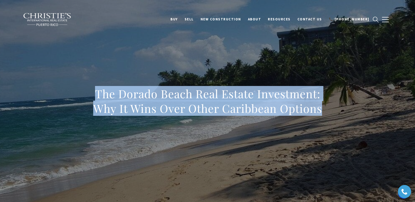
drag, startPoint x: 96, startPoint y: 92, endPoint x: 329, endPoint y: 110, distance: 233.6
click at [329, 110] on div "The Dorado Beach Real Estate Investment: Why It Wins Over Other Caribbean Optio…" at bounding box center [207, 104] width 366 height 157
copy h1 "The Dorado Beach Real Estate Investment: Why It Wins Over Other Caribbean Optio…"
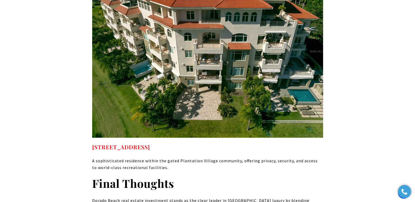
scroll to position [3176, 0]
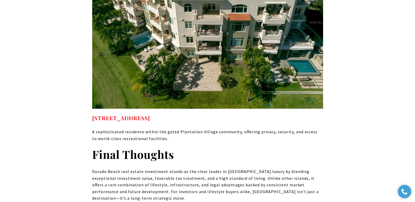
click at [131, 129] on p "A sophisticated residence within the gated Plantation Village community, offeri…" at bounding box center [207, 135] width 231 height 13
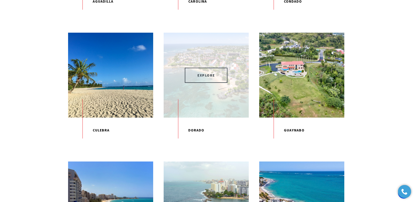
click at [214, 83] on span "EXPLORE" at bounding box center [206, 75] width 43 height 15
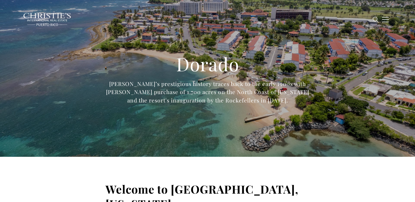
type input "**********"
type input "*********"
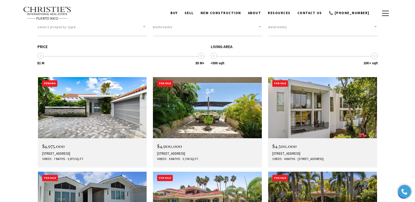
scroll to position [1837, 0]
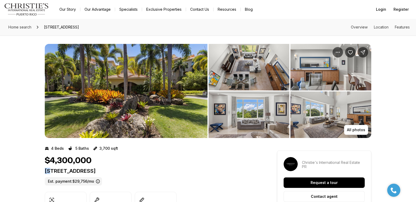
click at [178, 170] on p "[STREET_ADDRESS]" at bounding box center [152, 171] width 214 height 6
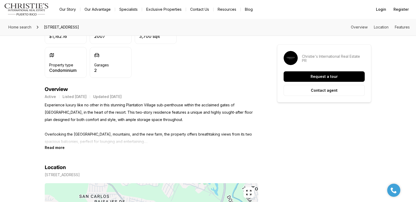
scroll to position [181, 0]
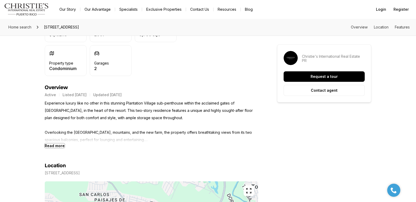
click at [55, 146] on b "Read more" at bounding box center [55, 146] width 20 height 4
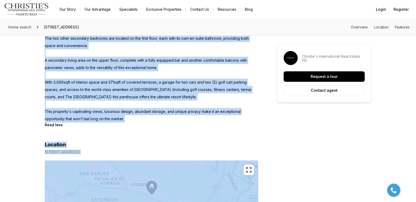
scroll to position [378, 0]
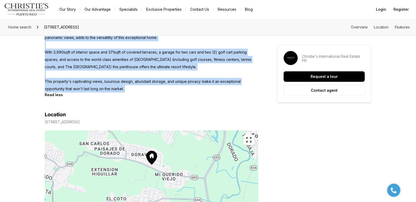
drag, startPoint x: 45, startPoint y: 102, endPoint x: 137, endPoint y: 87, distance: 93.6
click at [137, 87] on div "Experience luxury like no other in this stunning Plantation Village sub-penthou…" at bounding box center [152, -1] width 214 height 195
copy div "Experience luxury like no other in this stunning Plantation Village sub-penthou…"
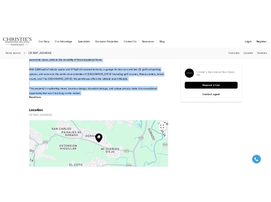
scroll to position [0, 0]
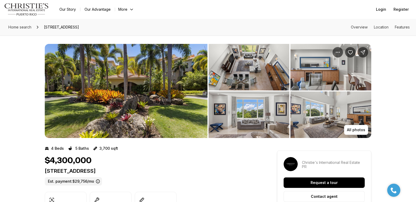
drag, startPoint x: 45, startPoint y: 171, endPoint x: 172, endPoint y: 172, distance: 126.7
click at [172, 172] on p "[STREET_ADDRESS]" at bounding box center [152, 171] width 214 height 6
copy p "[STREET_ADDRESS]"
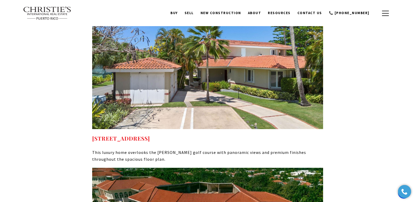
scroll to position [2932, 0]
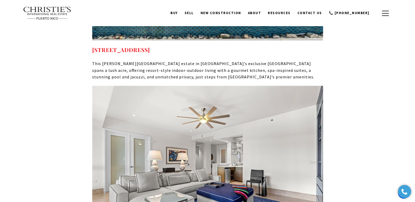
scroll to position [2805, 0]
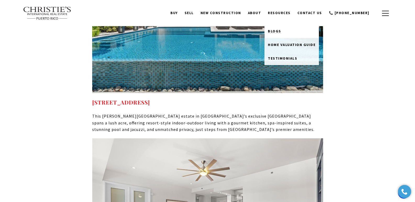
click at [281, 31] on span "Blogs" at bounding box center [274, 31] width 13 height 5
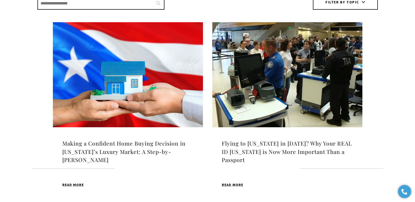
scroll to position [164, 0]
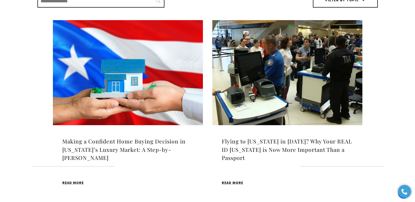
click at [118, 146] on h4 "Making a Confident Home Buying Decision in [US_STATE]’s Luxury Market: A Step-b…" at bounding box center [127, 149] width 131 height 25
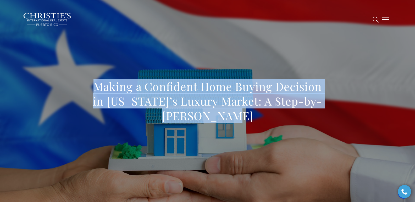
drag, startPoint x: 94, startPoint y: 86, endPoint x: 237, endPoint y: 116, distance: 146.1
click at [237, 116] on h1 "Making a Confident Home Buying Decision in [US_STATE]’s Luxury Market: A Step-b…" at bounding box center [207, 101] width 231 height 44
copy h1 "Making a Confident Home Buying Decision in [US_STATE]’s Luxury Market: A Step-b…"
drag, startPoint x: 93, startPoint y: 85, endPoint x: 303, endPoint y: 122, distance: 213.2
click at [303, 122] on h1 "Making a Confident Home Buying Decision in [US_STATE]’s Luxury Market: A Step-b…" at bounding box center [207, 101] width 231 height 44
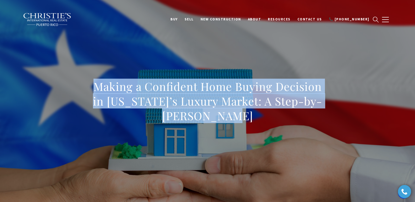
copy h1 "Making a Confident Home Buying Decision in [US_STATE]’s Luxury Market: A Step-b…"
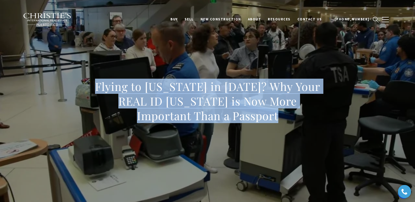
drag, startPoint x: 97, startPoint y: 86, endPoint x: 286, endPoint y: 118, distance: 191.4
click at [286, 118] on h1 "Flying to [US_STATE] in [DATE]? Why Your REAL ID [US_STATE] is Now More Importa…" at bounding box center [207, 101] width 231 height 44
copy h1 "Flying to [US_STATE] in [DATE]? Why Your REAL ID [US_STATE] is Now More Importa…"
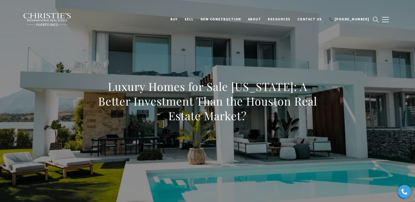
drag, startPoint x: 94, startPoint y: 87, endPoint x: 255, endPoint y: 120, distance: 164.4
click at [255, 120] on h1 "Luxury Homes for Sale Puerto Rico: A Better Investment Than the Houston Real Es…" at bounding box center [207, 101] width 231 height 44
copy h1 "Luxury Homes for Sale Puerto Rico: A Better Investment Than the Houston Real Es…"
click at [181, 51] on div "Luxury Homes for Sale Puerto Rico: A Better Investment Than the Houston Real Es…" at bounding box center [207, 104] width 366 height 157
drag, startPoint x: 111, startPoint y: 87, endPoint x: 266, endPoint y: 118, distance: 158.2
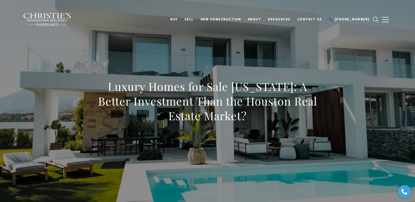
click at [266, 118] on h1 "Luxury Homes for Sale Puerto Rico: A Better Investment Than the Houston Real Es…" at bounding box center [207, 101] width 231 height 44
copy h1 "Luxury Homes for Sale Puerto Rico: A Better Investment Than the Houston Real Es…"
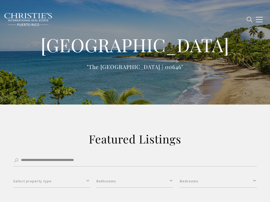
type input "**********"
type input "*********"
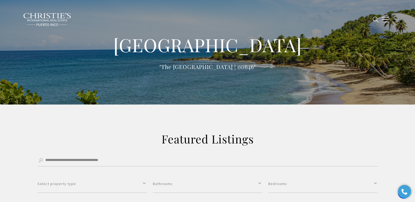
drag, startPoint x: 84, startPoint y: 125, endPoint x: 81, endPoint y: 121, distance: 4.5
type input "**********"
type input "*********"
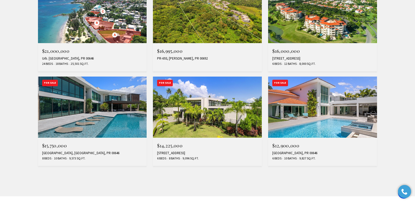
scroll to position [449, 0]
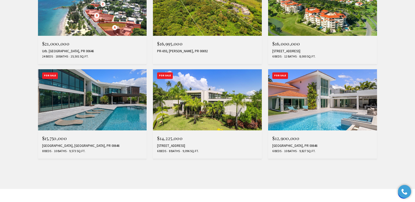
click at [95, 117] on img at bounding box center [92, 99] width 109 height 61
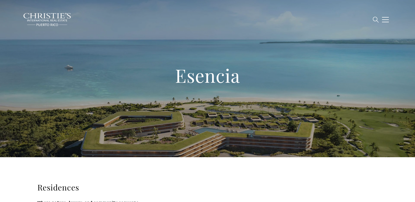
type input "**********"
type input "*********"
